Goal: Navigation & Orientation: Understand site structure

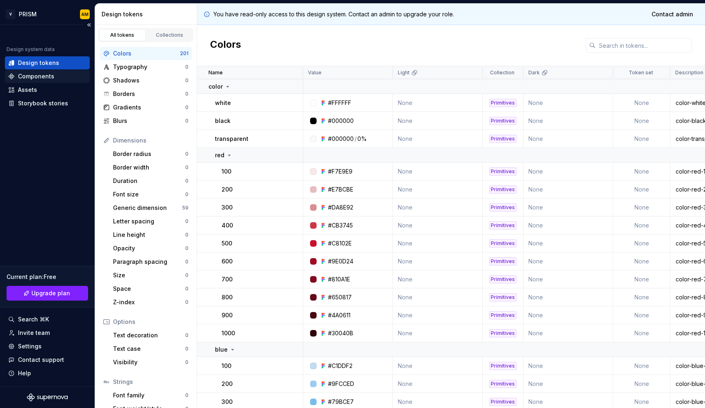
click at [48, 79] on div "Components" at bounding box center [36, 76] width 36 height 8
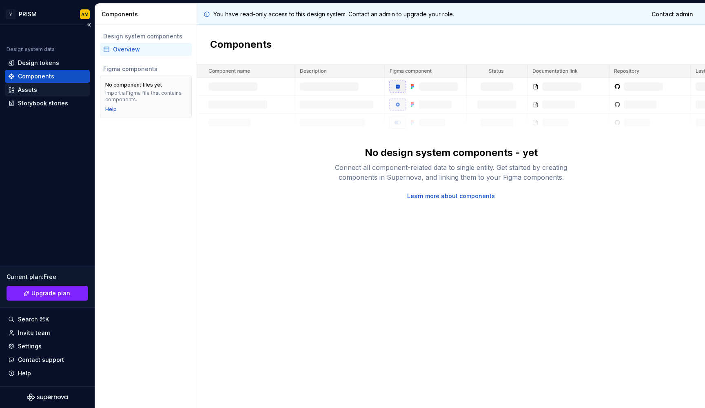
click at [48, 89] on div "Assets" at bounding box center [47, 90] width 78 height 8
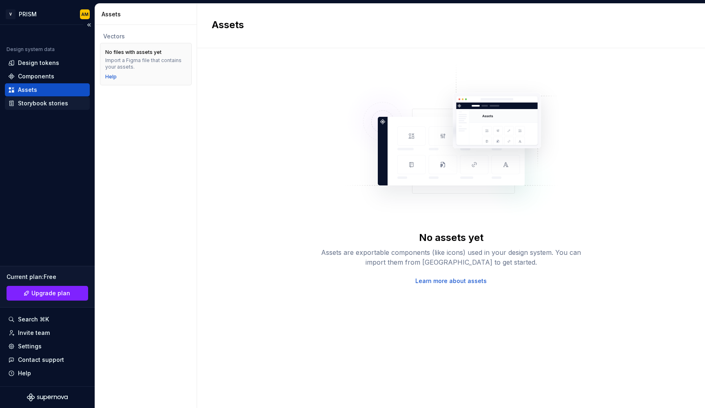
click at [50, 104] on div "Storybook stories" at bounding box center [43, 103] width 50 height 8
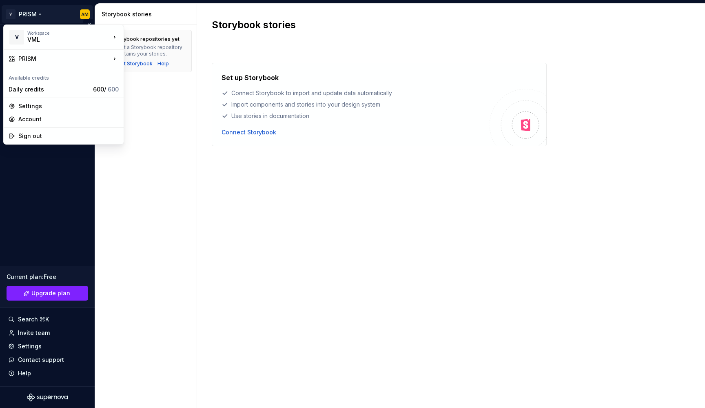
click at [34, 13] on html "V PRISM AM Design system data Design tokens Components Assets Storybook stories…" at bounding box center [352, 204] width 705 height 408
click at [35, 54] on div "PRISM" at bounding box center [63, 58] width 117 height 15
click at [38, 59] on div "PRISM" at bounding box center [64, 59] width 92 height 8
click at [149, 76] on div "Prism 2.0" at bounding box center [163, 74] width 53 height 8
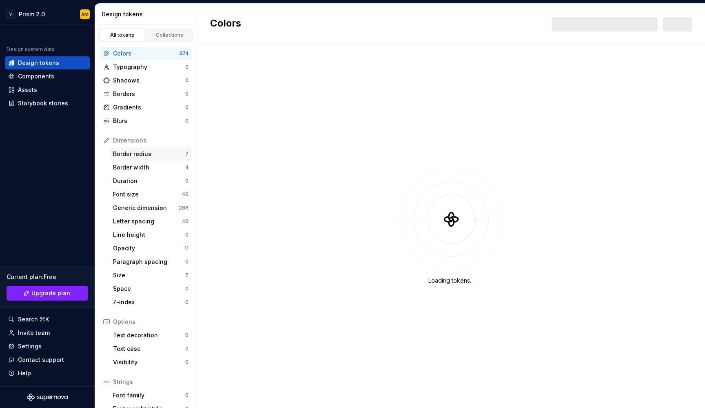
click at [137, 151] on div "Border radius" at bounding box center [149, 154] width 72 height 8
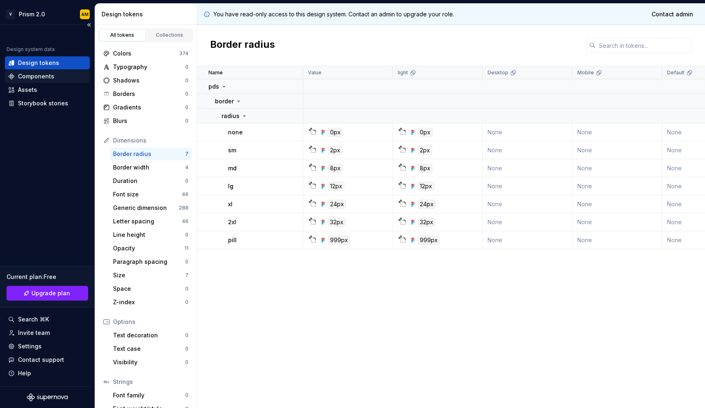
click at [39, 76] on div "Components" at bounding box center [36, 76] width 36 height 8
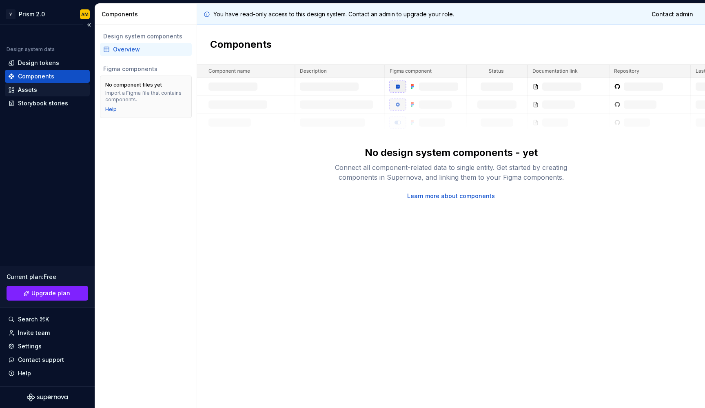
click at [41, 87] on div "Assets" at bounding box center [47, 90] width 78 height 8
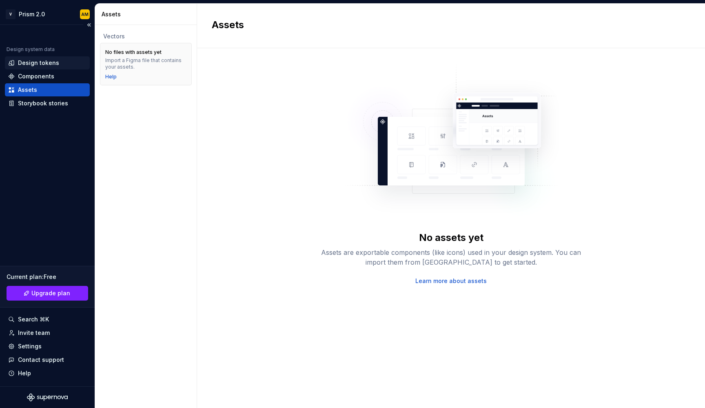
click at [43, 61] on div "Design tokens" at bounding box center [38, 63] width 41 height 8
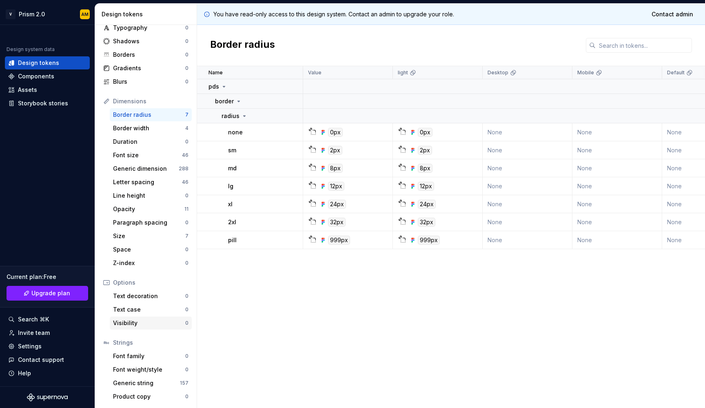
scroll to position [39, 0]
click at [39, 9] on html "V Prism 2.0 AM Design system data Design tokens Components Assets Storybook sto…" at bounding box center [352, 204] width 705 height 408
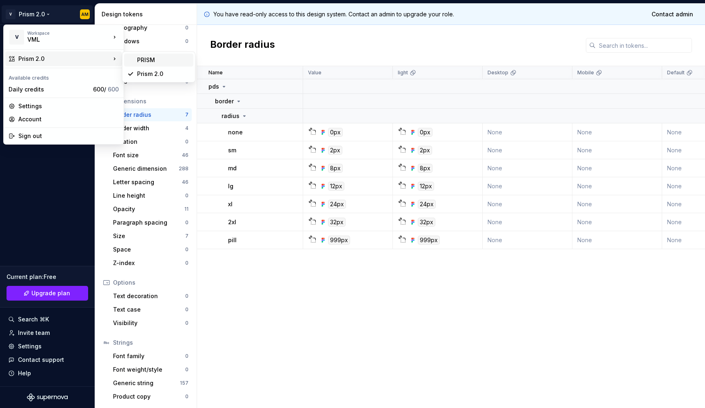
click at [154, 59] on div "PRISM" at bounding box center [163, 60] width 53 height 8
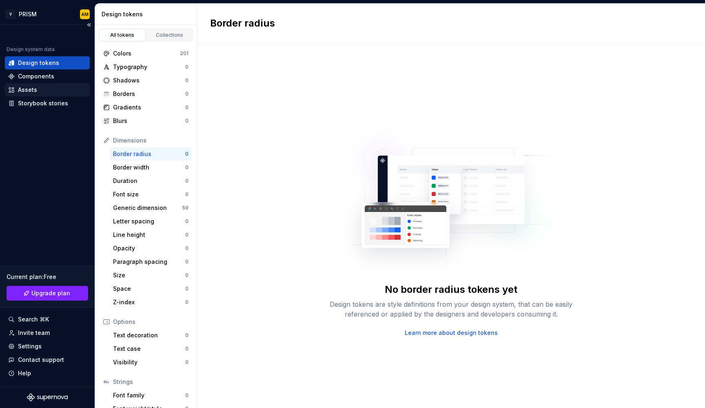
click at [49, 86] on div "Assets" at bounding box center [47, 90] width 78 height 8
